Goal: Task Accomplishment & Management: Manage account settings

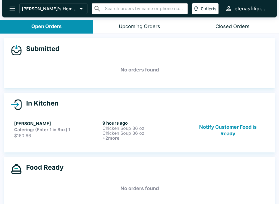
scroll to position [6, 0]
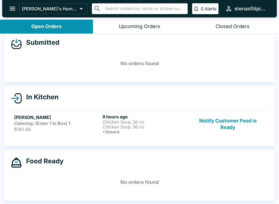
click at [165, 129] on h6 "+ 2 more" at bounding box center [145, 131] width 86 height 5
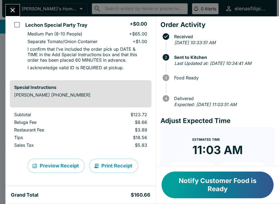
scroll to position [281, 0]
click at [8, 12] on button "Close" at bounding box center [13, 10] width 14 height 12
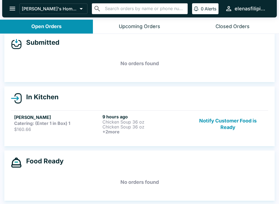
click at [229, 122] on button "Notify Customer Food is Ready" at bounding box center [228, 124] width 74 height 20
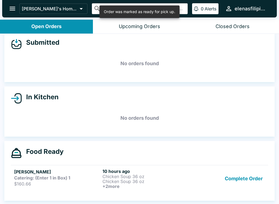
click at [161, 183] on p "Chicken Soup 36 oz" at bounding box center [145, 181] width 86 height 5
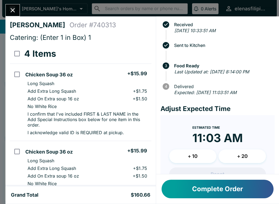
scroll to position [14, 0]
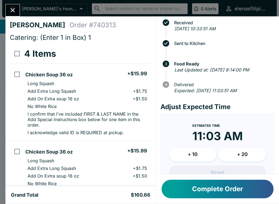
click at [220, 187] on button "Complete Order" at bounding box center [218, 189] width 112 height 19
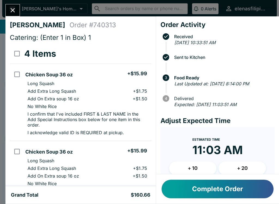
scroll to position [0, 0]
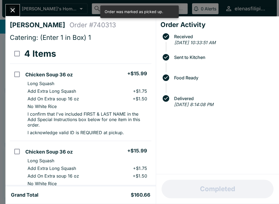
click at [13, 7] on icon "Close" at bounding box center [12, 10] width 7 height 7
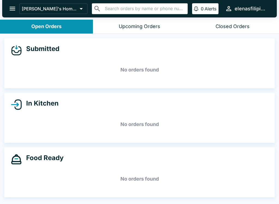
click at [13, 10] on icon "open drawer" at bounding box center [12, 8] width 7 height 7
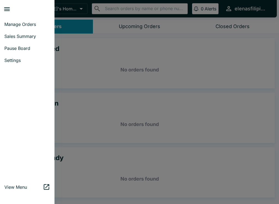
click at [21, 40] on link "Sales Summary" at bounding box center [27, 36] width 54 height 12
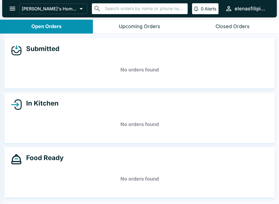
select select "03:00"
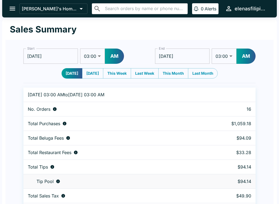
click at [13, 11] on icon "open drawer" at bounding box center [12, 8] width 7 height 7
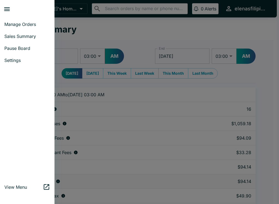
click at [26, 22] on span "Manage Orders" at bounding box center [27, 24] width 46 height 5
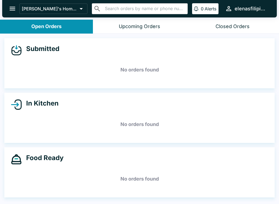
click at [232, 26] on div "Closed Orders" at bounding box center [233, 26] width 34 height 6
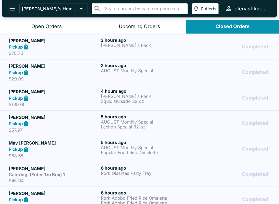
click at [118, 95] on p "[PERSON_NAME]’s Pack" at bounding box center [146, 96] width 90 height 5
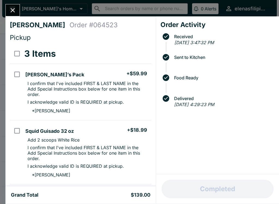
click at [14, 9] on icon "Close" at bounding box center [12, 10] width 7 height 7
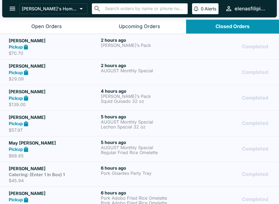
click at [116, 50] on div "2 hours ago [PERSON_NAME]’s Pack" at bounding box center [146, 46] width 90 height 19
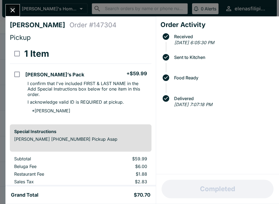
click at [12, 6] on button "Close" at bounding box center [13, 10] width 14 height 12
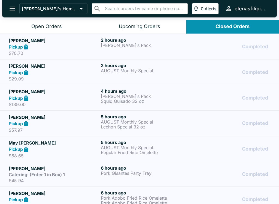
click at [24, 71] on icon at bounding box center [26, 72] width 6 height 6
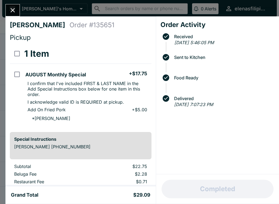
click at [8, 8] on button "Close" at bounding box center [13, 10] width 14 height 12
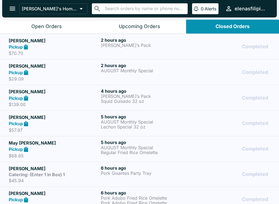
click at [34, 22] on button "Open Orders" at bounding box center [46, 27] width 93 height 14
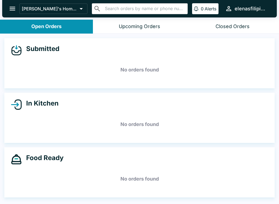
click at [10, 7] on icon "open drawer" at bounding box center [12, 8] width 7 height 7
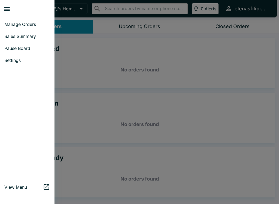
click at [17, 49] on span "Pause Board" at bounding box center [27, 48] width 46 height 5
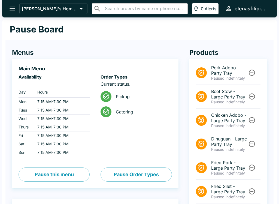
click at [6, 8] on button "open drawer" at bounding box center [12, 9] width 14 height 14
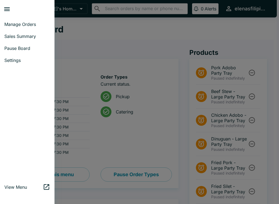
click at [19, 35] on span "Sales Summary" at bounding box center [27, 36] width 46 height 5
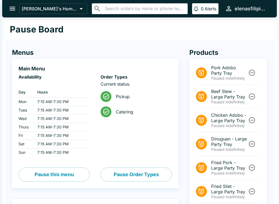
select select "03:00"
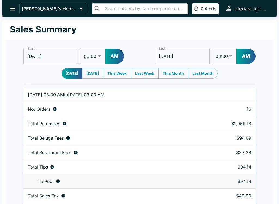
click at [7, 12] on button "open drawer" at bounding box center [12, 9] width 14 height 14
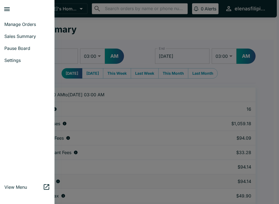
click at [11, 24] on span "Manage Orders" at bounding box center [27, 24] width 46 height 5
